Goal: Transaction & Acquisition: Purchase product/service

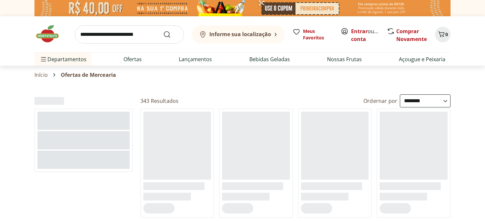
select select "**********"
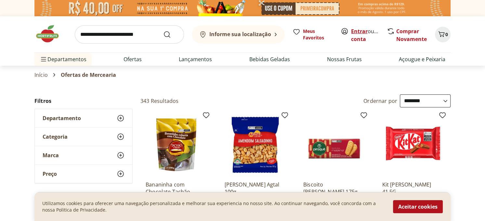
click at [360, 28] on link "Entrar" at bounding box center [359, 31] width 17 height 7
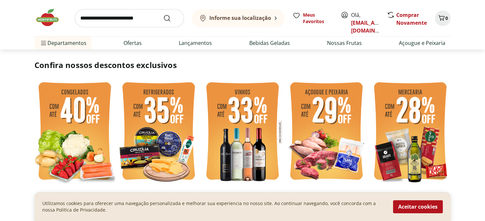
scroll to position [65, 0]
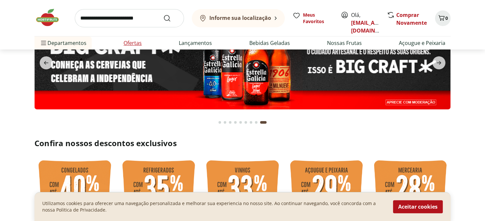
click at [128, 46] on link "Ofertas" at bounding box center [133, 43] width 18 height 8
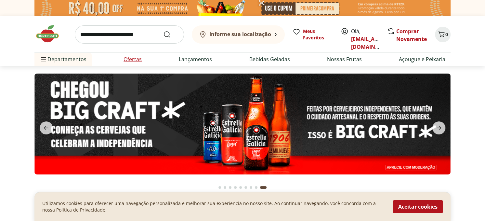
select select "**********"
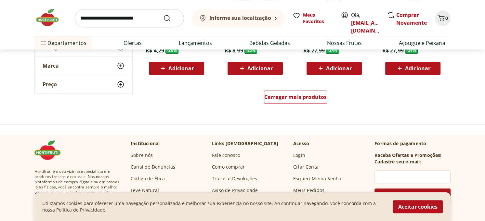
scroll to position [423, 0]
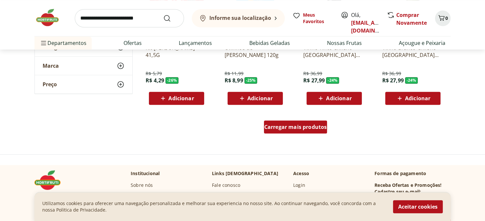
click at [287, 127] on span "Carregar mais produtos" at bounding box center [295, 126] width 63 height 5
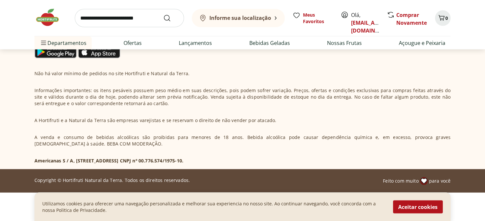
scroll to position [843, 0]
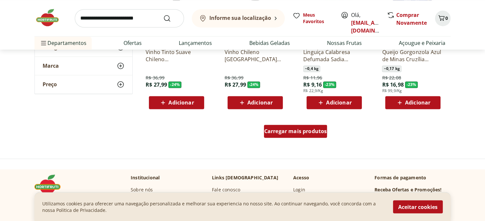
click at [299, 136] on div "Carregar mais produtos" at bounding box center [295, 131] width 63 height 13
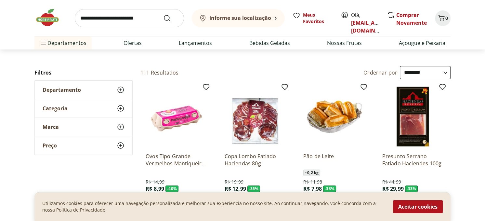
scroll to position [0, 0]
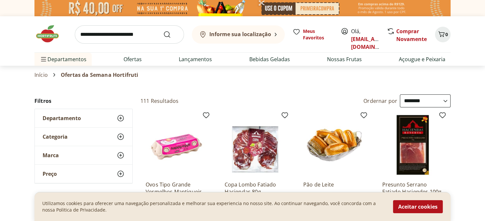
click at [119, 115] on icon at bounding box center [121, 118] width 8 height 8
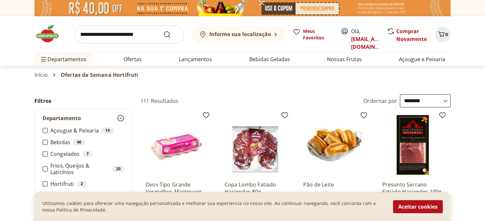
click at [119, 115] on icon at bounding box center [121, 118] width 8 height 8
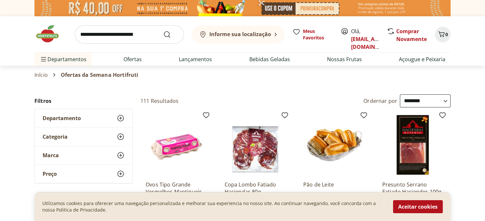
click at [126, 136] on div "Categoria" at bounding box center [84, 136] width 98 height 18
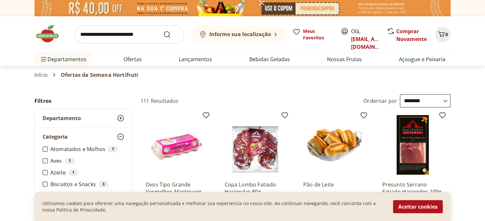
click at [126, 136] on div "Categoria" at bounding box center [84, 136] width 98 height 18
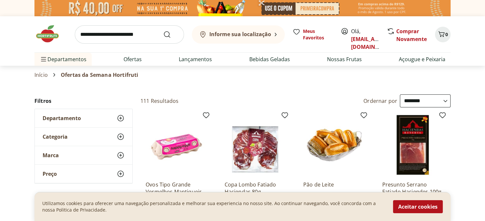
click at [125, 137] on div "Categoria" at bounding box center [84, 136] width 98 height 18
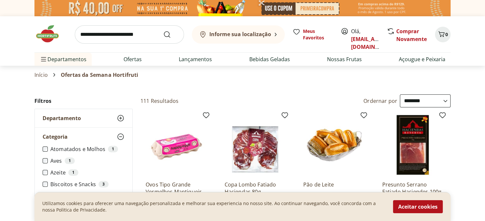
click at [57, 172] on label "Azeite 1" at bounding box center [87, 172] width 74 height 7
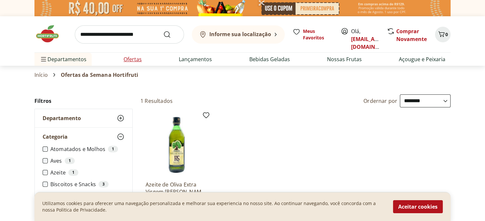
click at [126, 55] on li "Ofertas" at bounding box center [132, 59] width 29 height 13
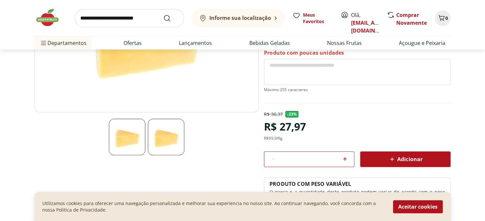
scroll to position [163, 0]
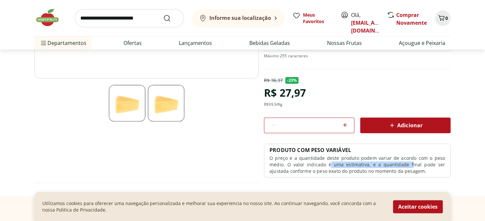
drag, startPoint x: 333, startPoint y: 140, endPoint x: 396, endPoint y: 143, distance: 63.8
click at [396, 155] on p "O preço e a quantidade deste produto podem variar de acordo com o peso médio. O…" at bounding box center [358, 165] width 176 height 20
click at [343, 121] on icon at bounding box center [345, 125] width 8 height 8
type input "*"
click at [401, 121] on span "Adicionar" at bounding box center [405, 125] width 34 height 8
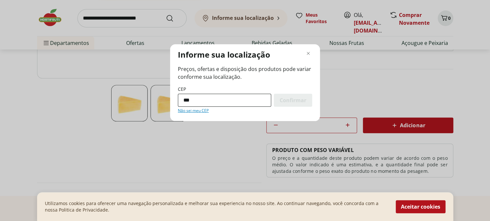
type input "*********"
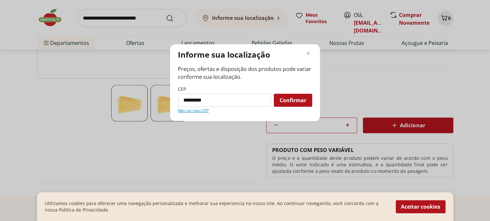
click at [289, 100] on span "Confirmar" at bounding box center [293, 100] width 27 height 5
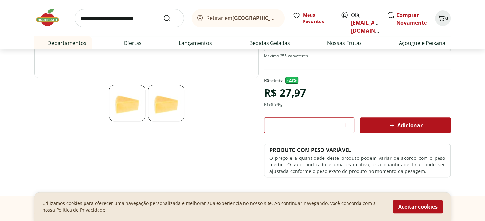
click at [260, 15] on div "Retirar em [GEOGRAPHIC_DATA]/[GEOGRAPHIC_DATA]" at bounding box center [237, 18] width 83 height 8
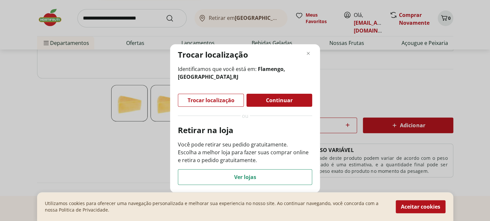
click at [259, 185] on div "Trocar localização Identificamos que você está em: [GEOGRAPHIC_DATA], [GEOGRAPH…" at bounding box center [245, 118] width 150 height 148
click at [260, 176] on div "Ver lojas" at bounding box center [245, 176] width 134 height 15
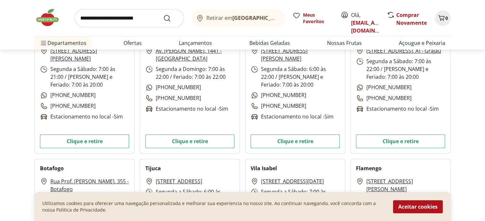
scroll to position [33, 0]
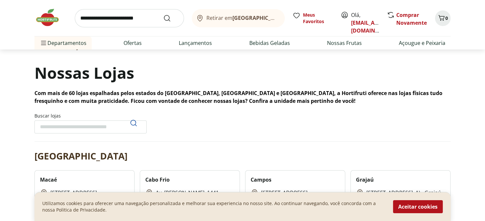
click at [96, 127] on input "Buscar lojas" at bounding box center [90, 126] width 112 height 13
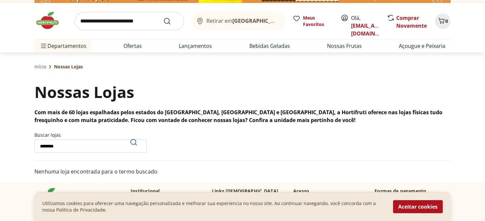
scroll to position [0, 0]
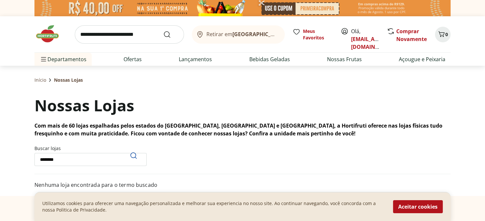
click at [54, 161] on input "********" at bounding box center [90, 159] width 112 height 13
click at [53, 159] on input "********" at bounding box center [90, 159] width 112 height 13
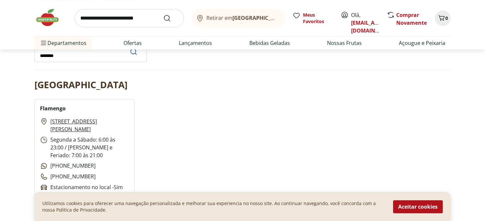
scroll to position [33, 0]
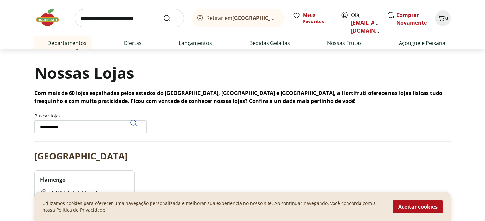
type input "**********"
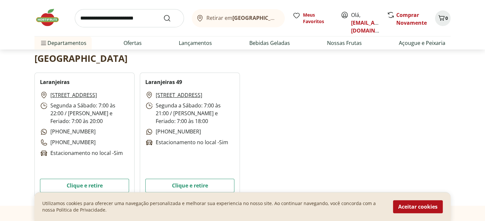
scroll to position [195, 0]
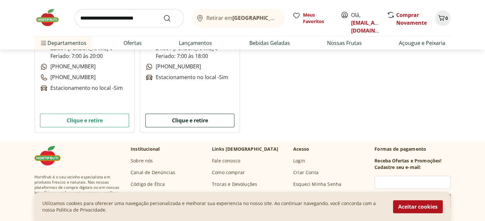
click at [196, 114] on button "Clique e retire" at bounding box center [189, 120] width 89 height 14
click at [195, 121] on button "Clique e retire" at bounding box center [189, 120] width 89 height 14
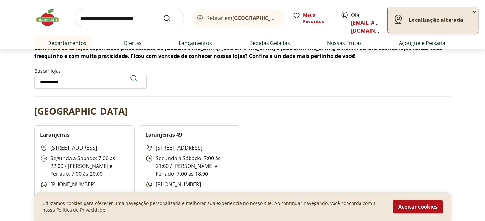
scroll to position [65, 0]
